Goal: Contribute content

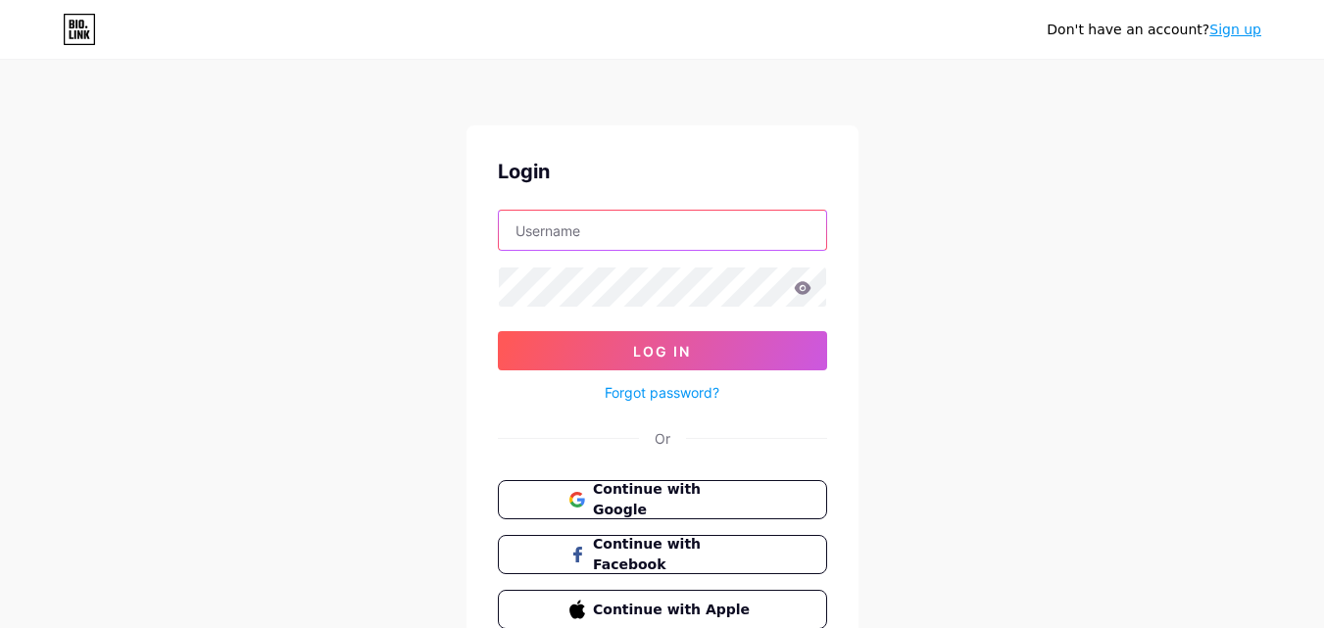
click at [580, 223] on input "text" at bounding box center [662, 230] width 327 height 39
type input "[EMAIL_ADDRESS][DOMAIN_NAME]"
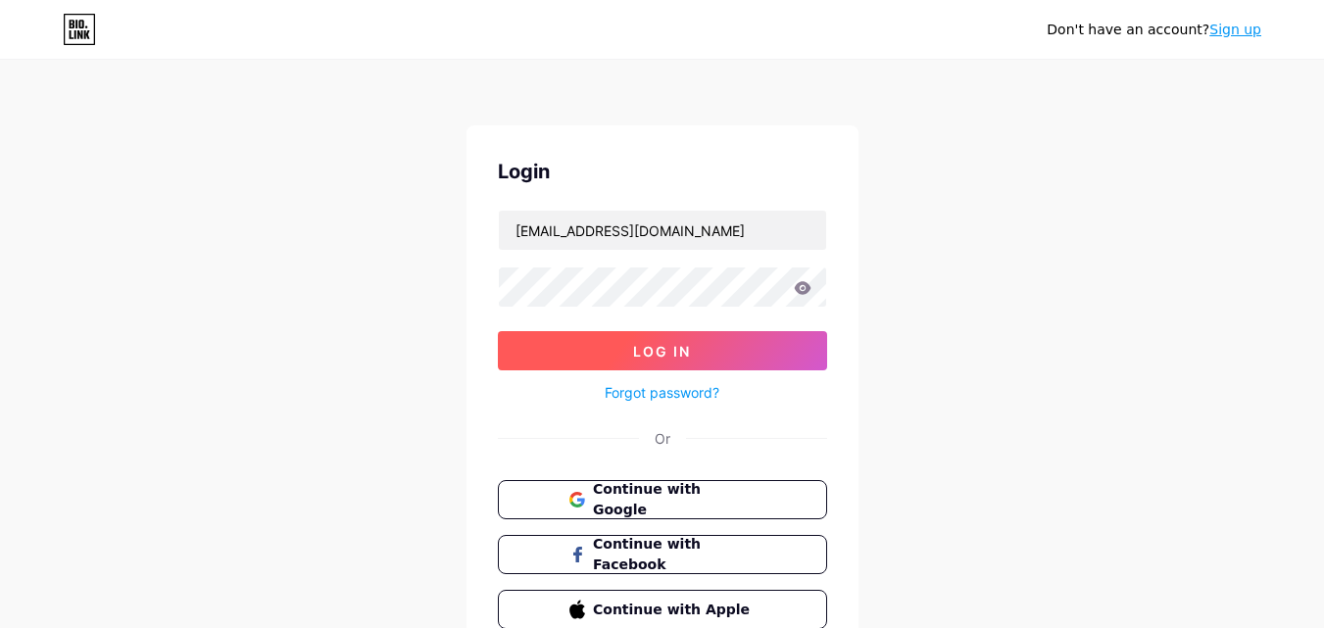
click at [647, 342] on button "Log In" at bounding box center [662, 350] width 329 height 39
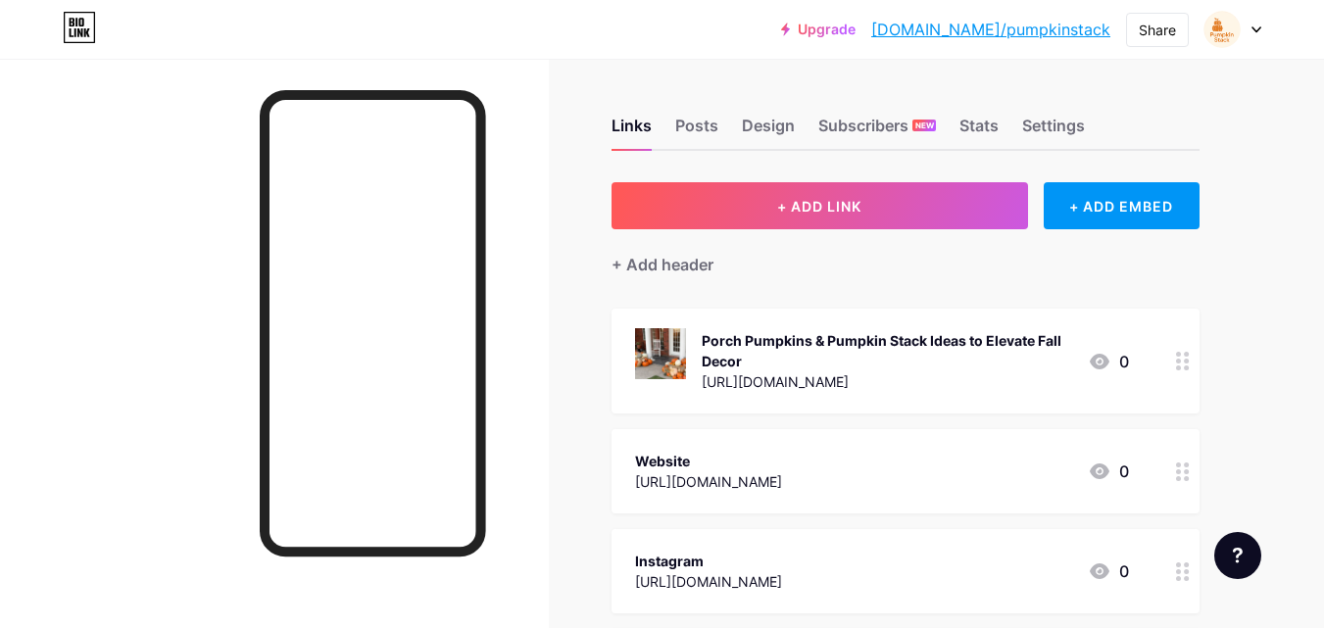
drag, startPoint x: 355, startPoint y: 550, endPoint x: 238, endPoint y: 466, distance: 143.9
click at [238, 466] on div at bounding box center [274, 373] width 549 height 628
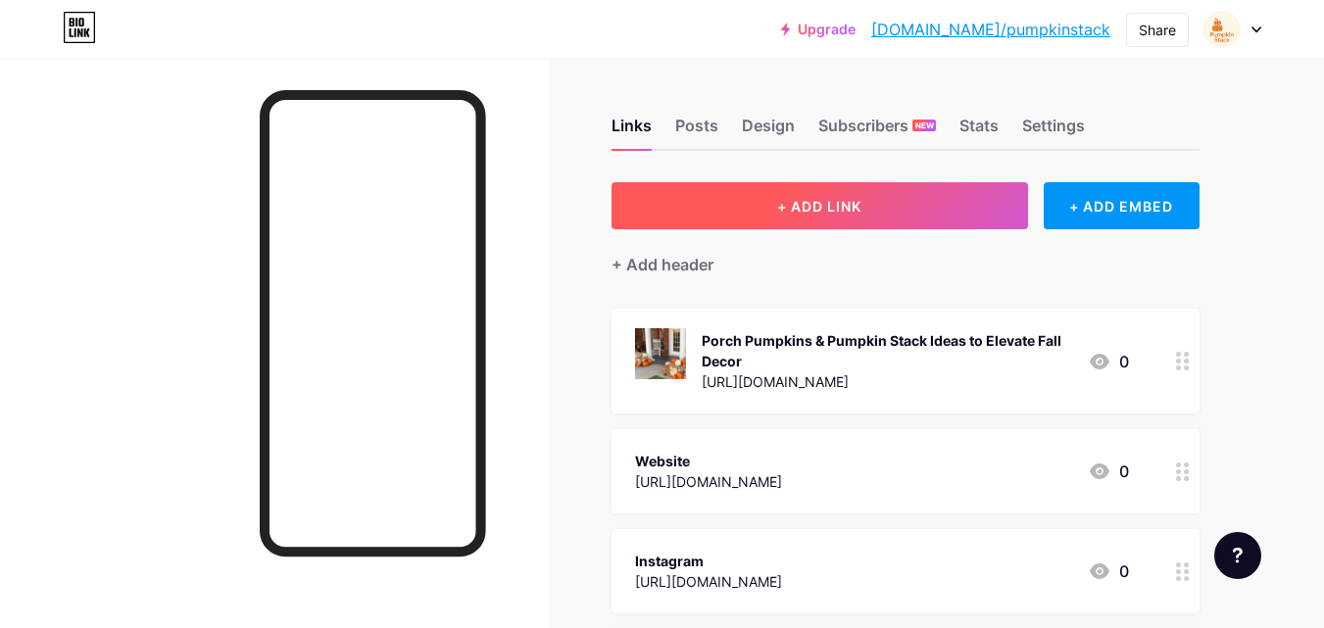
click at [793, 213] on span "+ ADD LINK" at bounding box center [819, 206] width 84 height 17
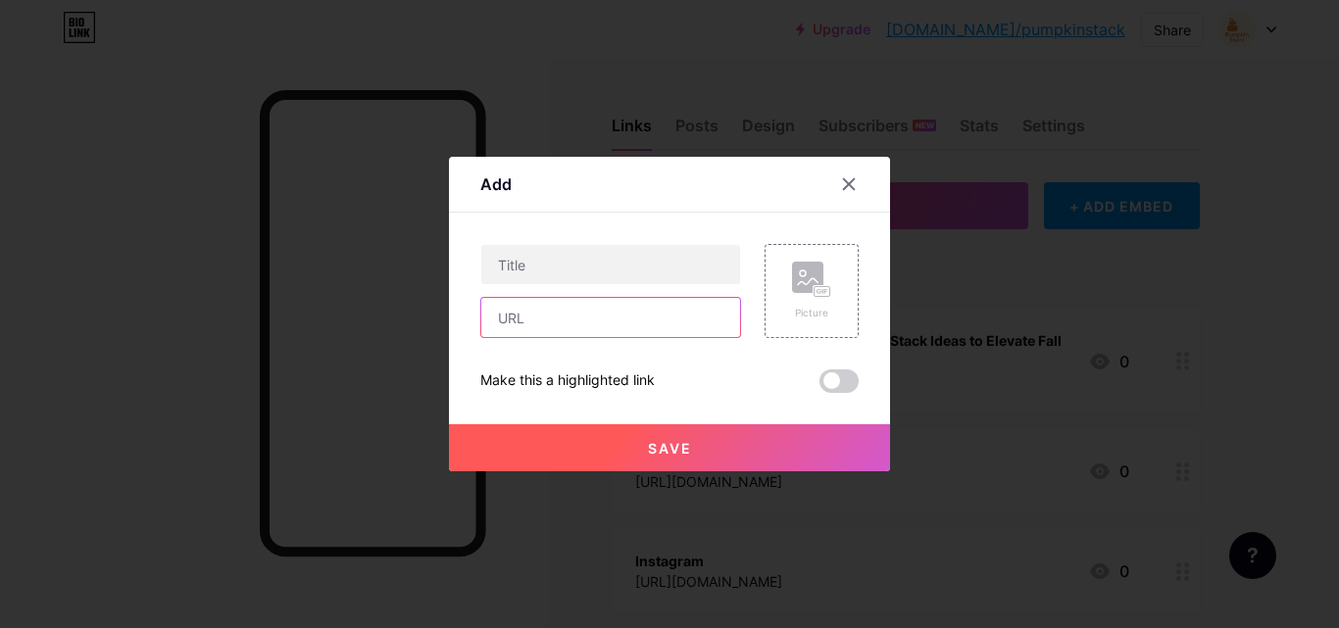
click at [505, 326] on input "text" at bounding box center [610, 317] width 259 height 39
paste input "[URL][DOMAIN_NAME]"
type input "[URL][DOMAIN_NAME]"
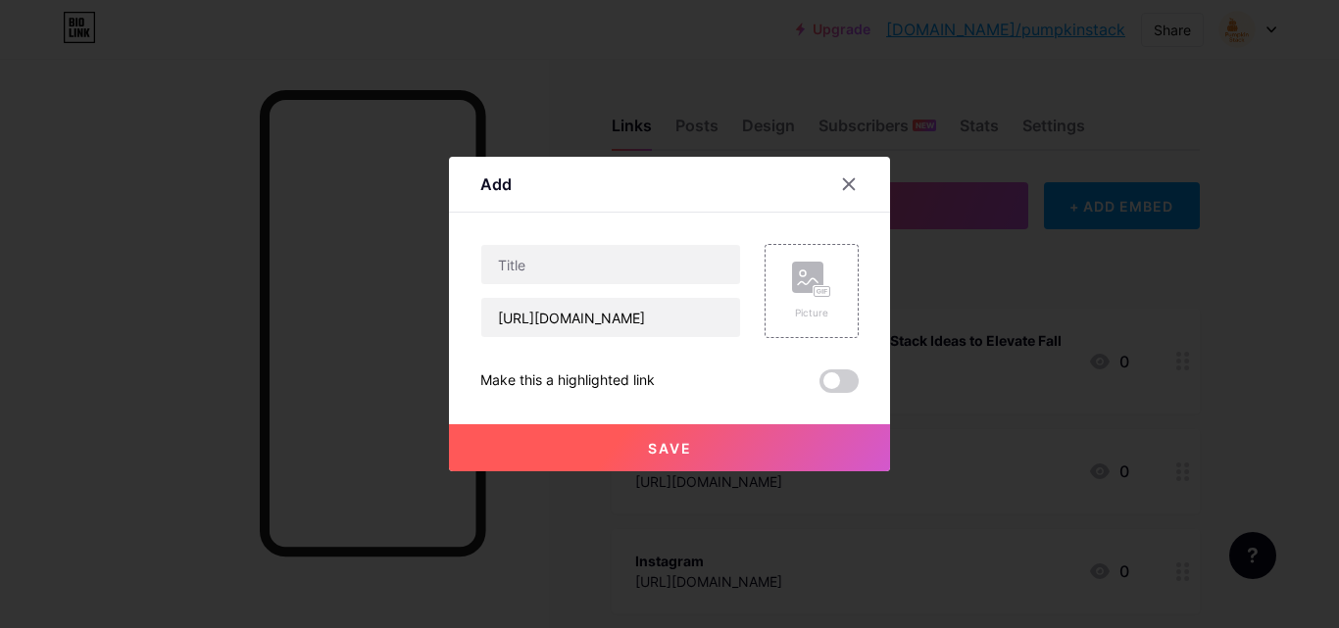
click at [701, 358] on div "[URL][DOMAIN_NAME] Picture Make this a highlighted link Save" at bounding box center [669, 318] width 378 height 149
click at [666, 248] on input "text" at bounding box center [610, 264] width 259 height 39
paste input "Where to Buy Porch Pumpkins for a Curated Display"
type input "Where to Buy Porch Pumpkins for a Curated Display"
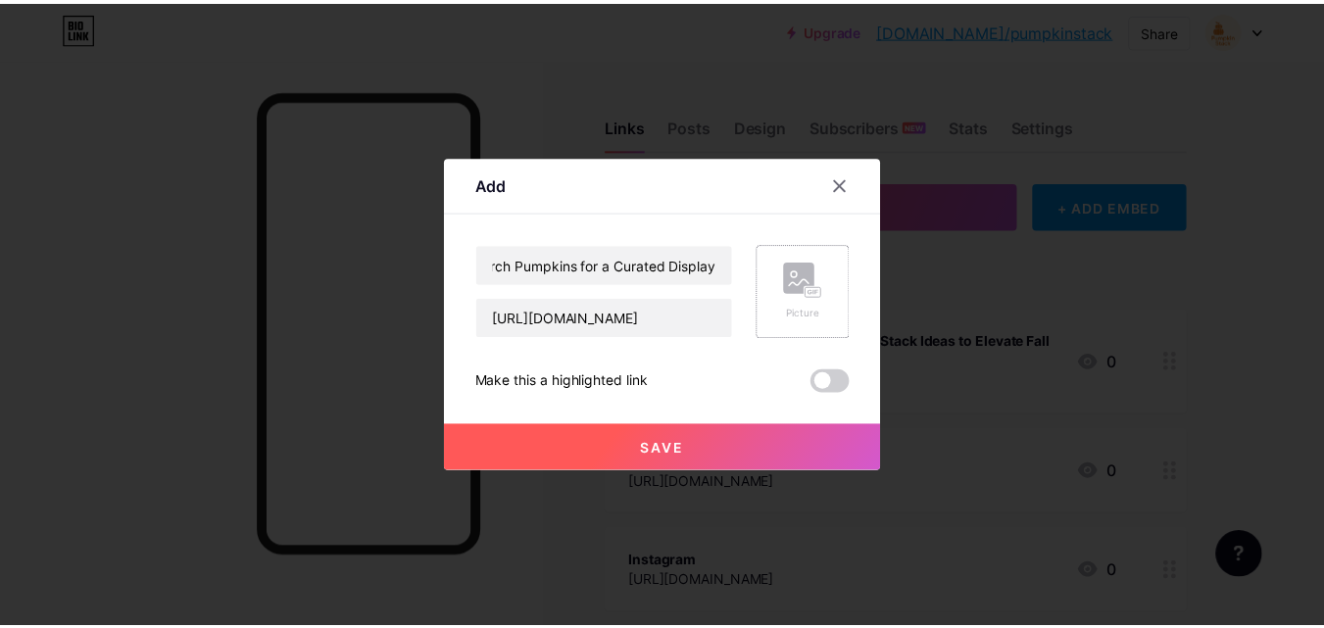
scroll to position [0, 0]
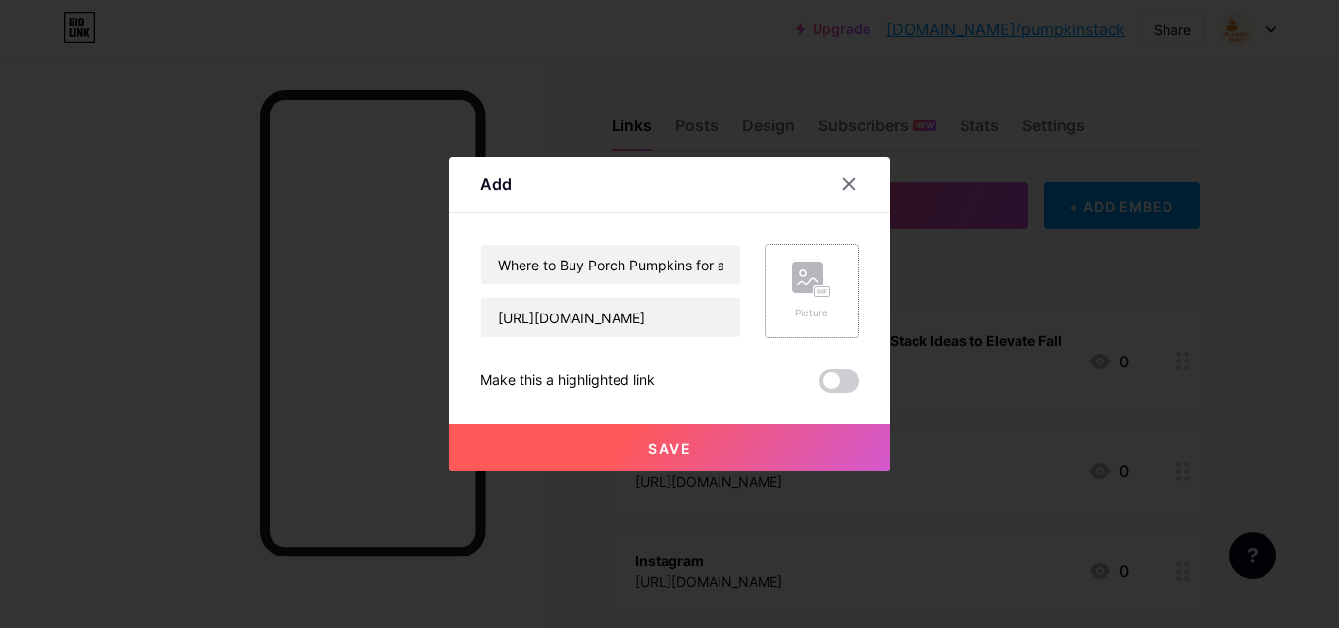
click at [825, 274] on div "Picture" at bounding box center [811, 291] width 94 height 94
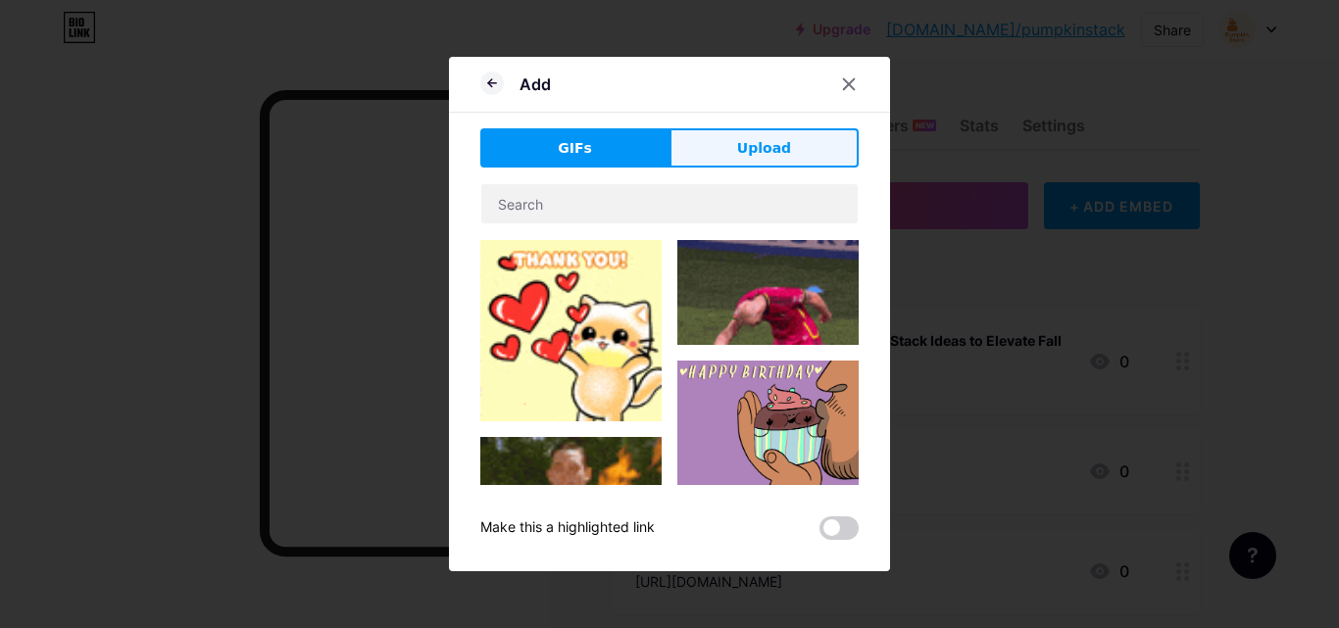
click at [745, 145] on span "Upload" at bounding box center [764, 148] width 54 height 21
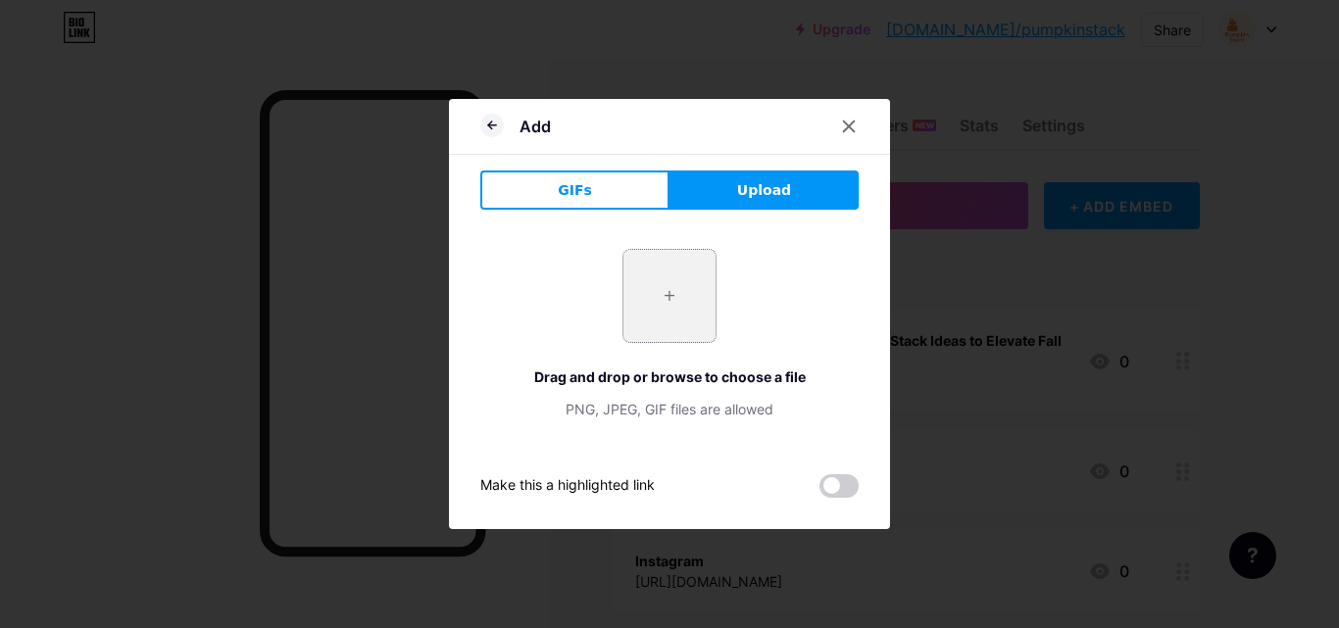
click at [625, 320] on input "file" at bounding box center [669, 296] width 92 height 92
type input "C:\fakepath\Amber_Harvest_1.webp"
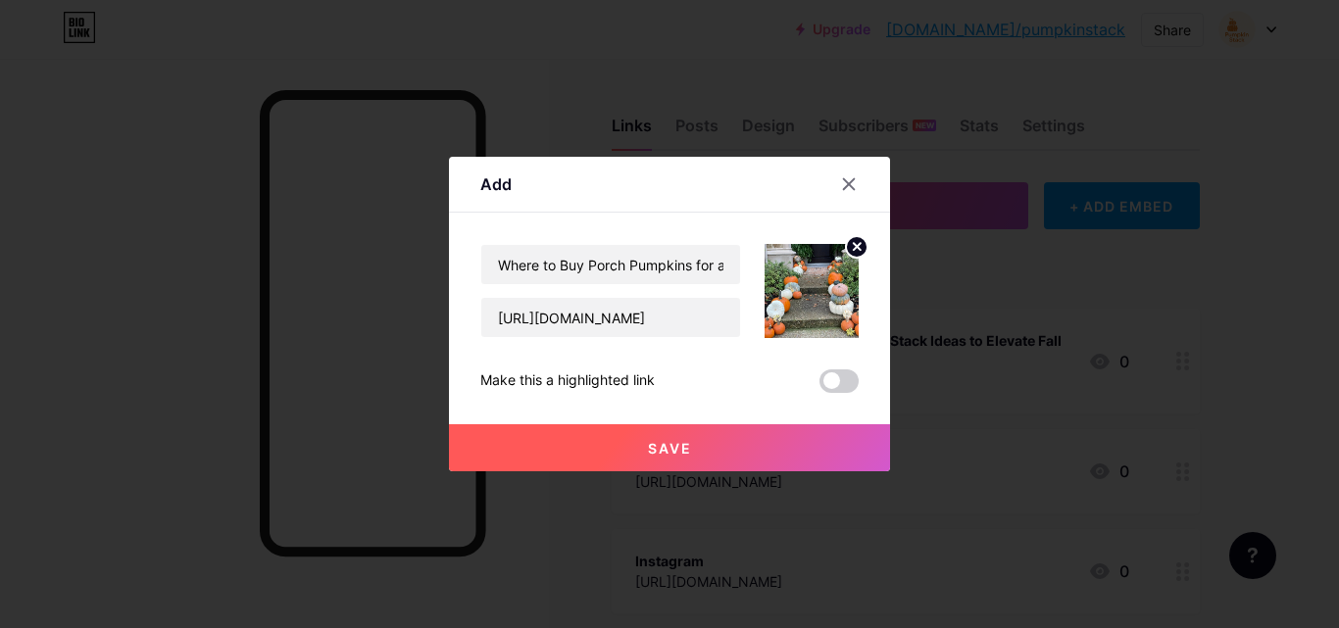
click at [711, 448] on button "Save" at bounding box center [669, 447] width 441 height 47
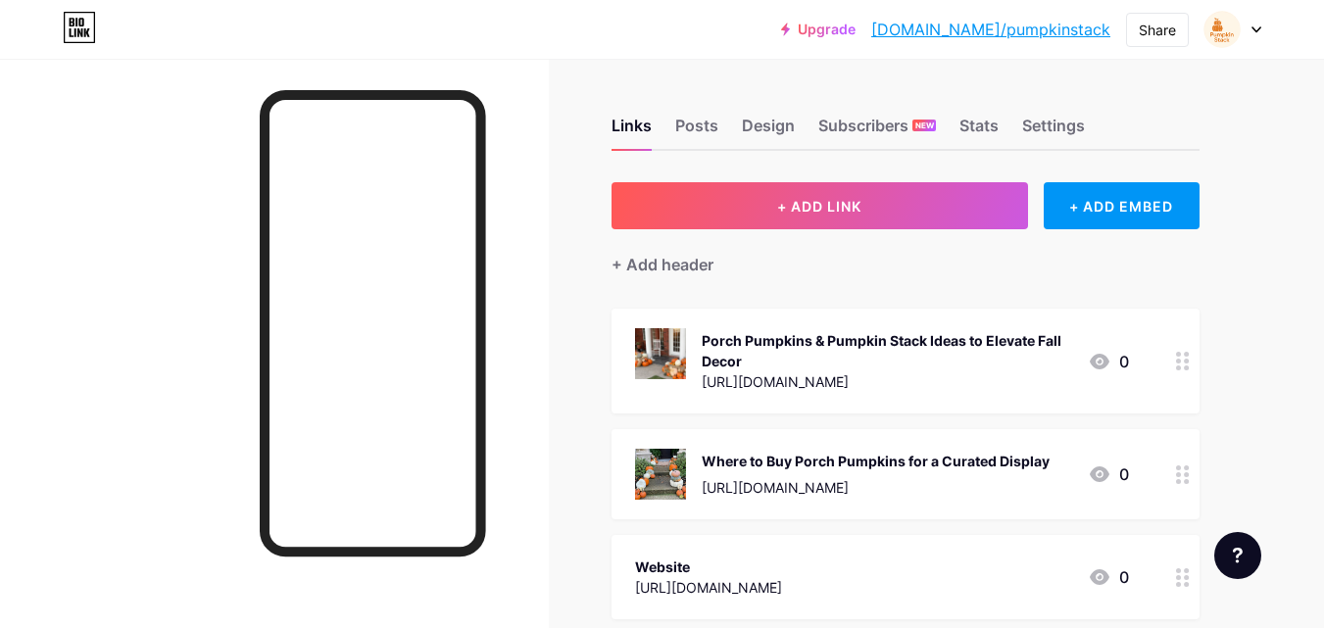
click at [1096, 359] on icon at bounding box center [1100, 362] width 20 height 16
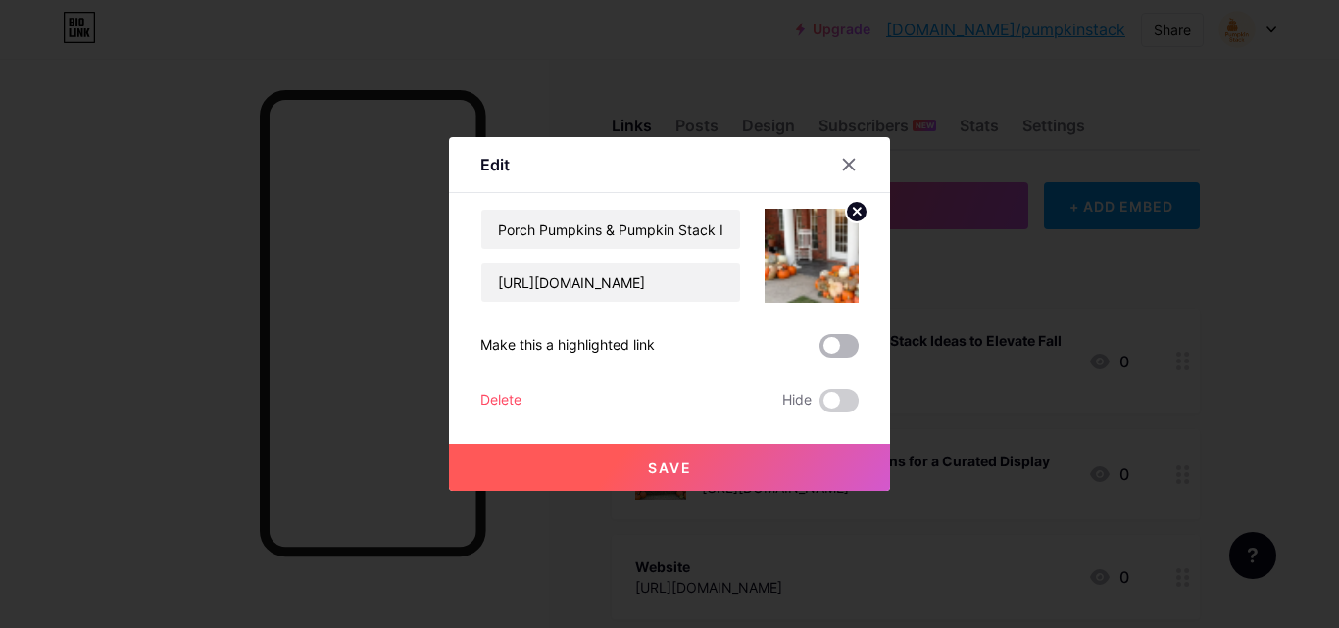
click at [833, 336] on span at bounding box center [838, 346] width 39 height 24
click at [819, 351] on input "checkbox" at bounding box center [819, 351] width 0 height 0
click at [775, 459] on button "Save" at bounding box center [669, 467] width 441 height 47
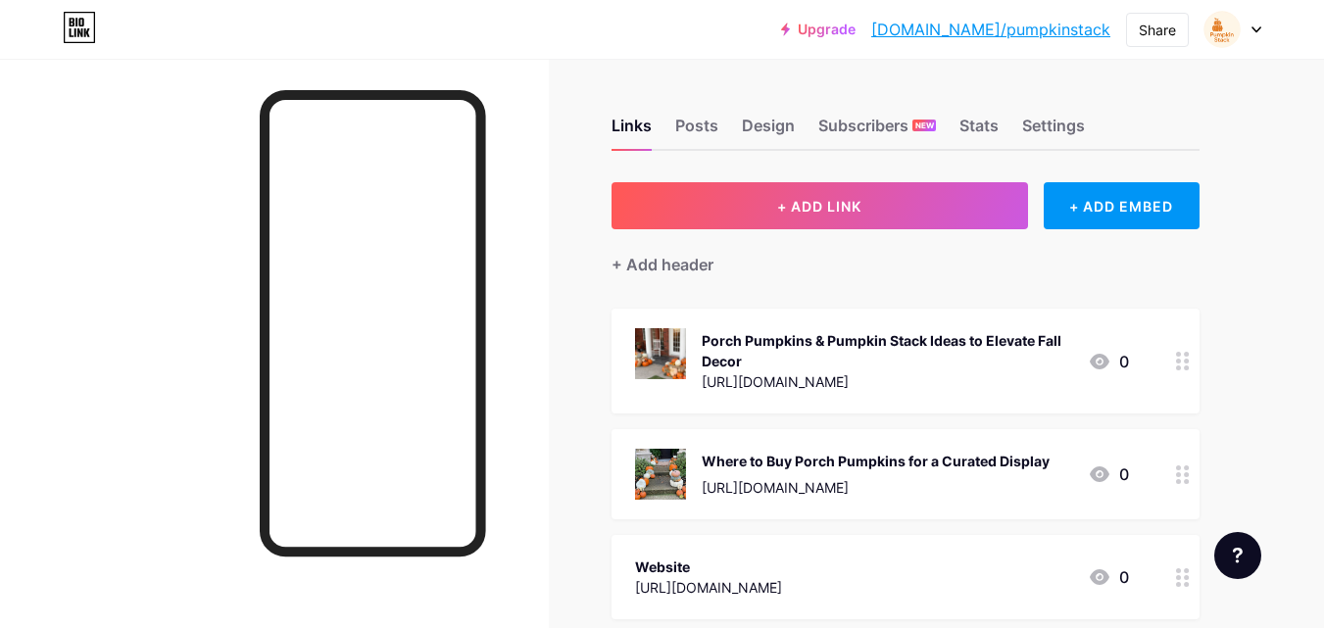
click at [157, 371] on div at bounding box center [274, 373] width 549 height 628
click at [686, 124] on div "Posts" at bounding box center [696, 131] width 43 height 35
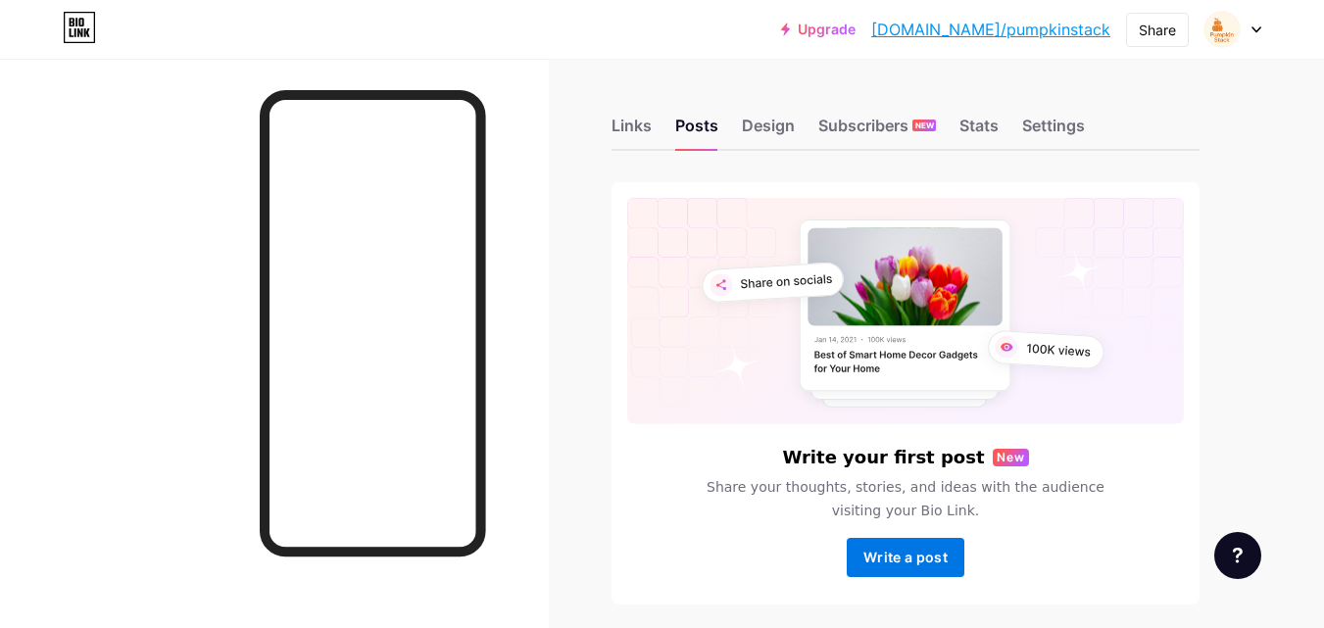
click at [928, 553] on span "Write a post" at bounding box center [905, 557] width 84 height 17
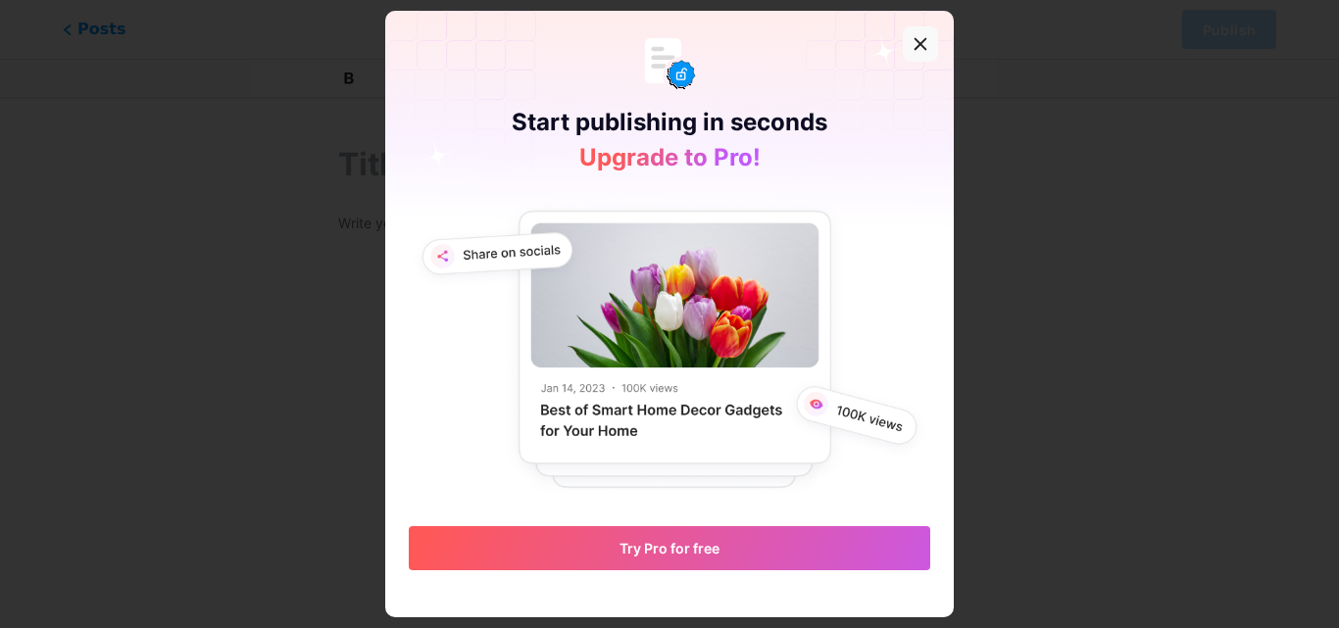
click at [920, 48] on icon at bounding box center [920, 44] width 16 height 16
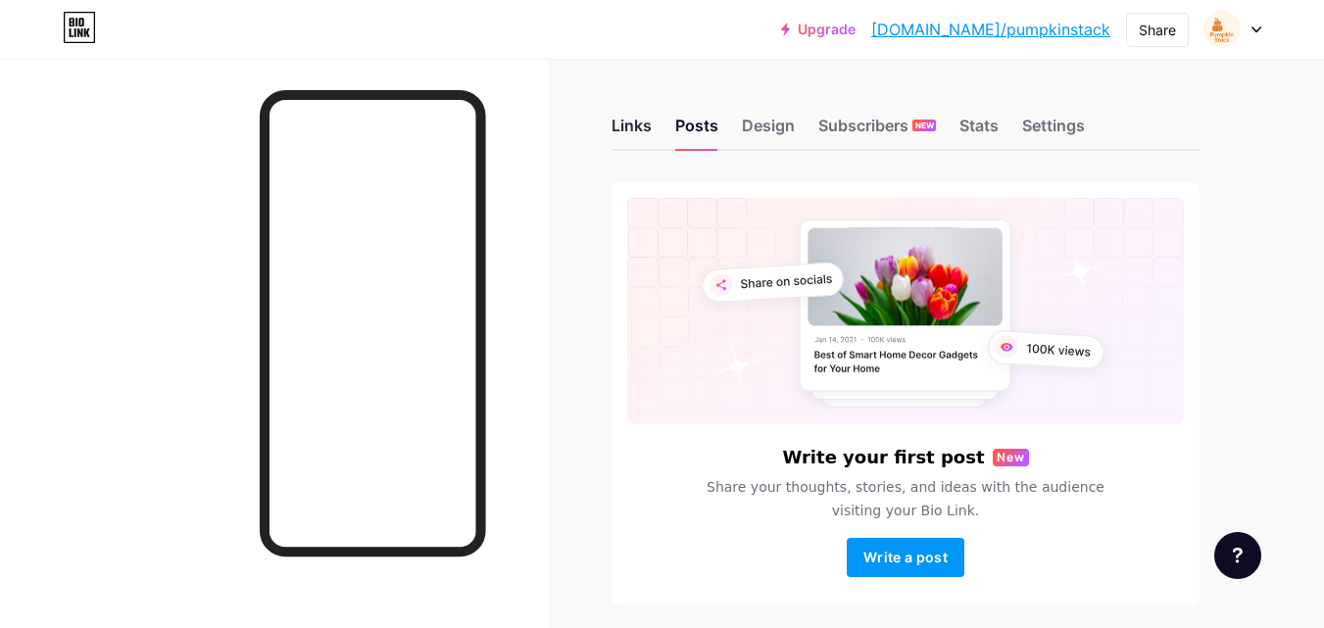
click at [631, 129] on div "Links" at bounding box center [632, 131] width 40 height 35
